Goal: Transaction & Acquisition: Purchase product/service

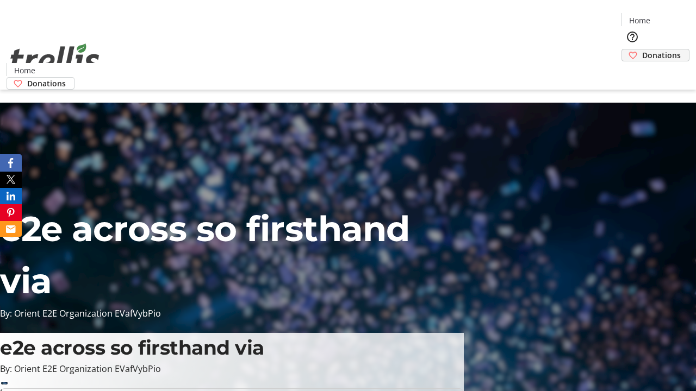
click at [642, 49] on span "Donations" at bounding box center [661, 54] width 39 height 11
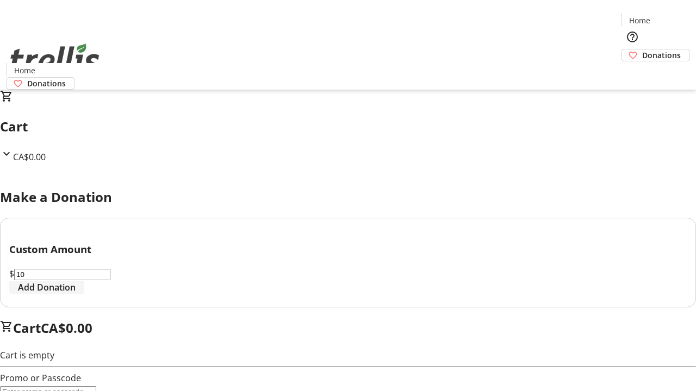
click at [76, 294] on span "Add Donation" at bounding box center [47, 287] width 58 height 13
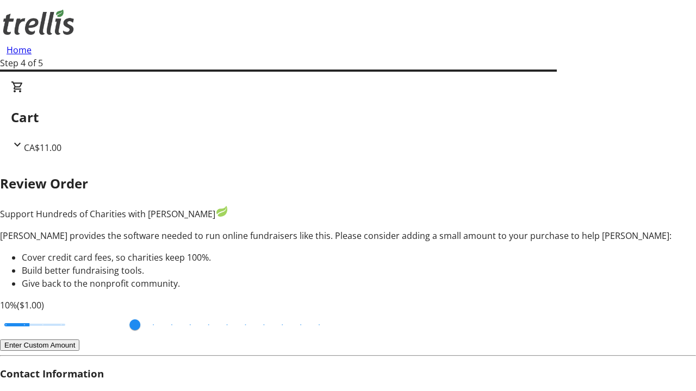
click at [79, 340] on button "Enter Custom Amount" at bounding box center [39, 345] width 79 height 11
